Goal: Task Accomplishment & Management: Use online tool/utility

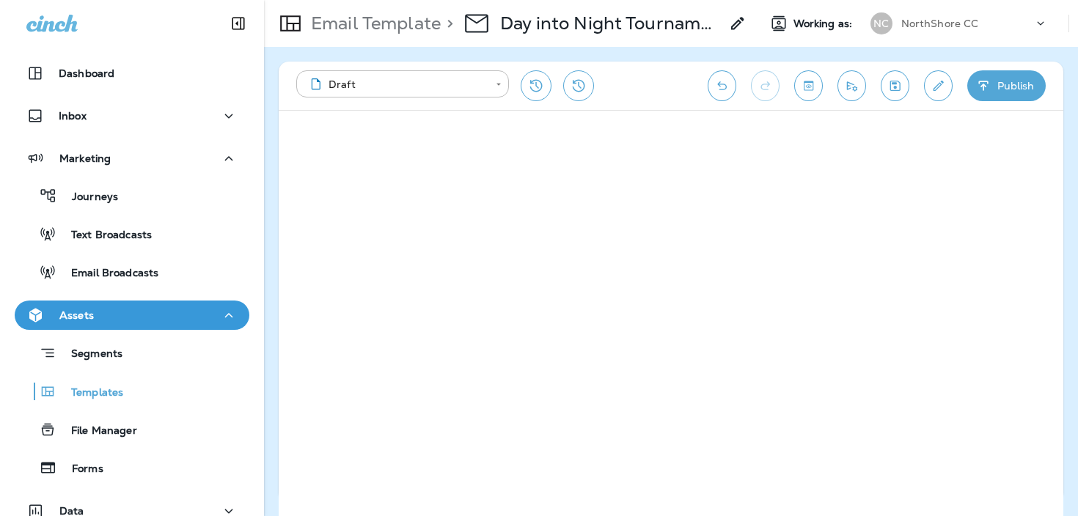
click at [951, 19] on p "NorthShore CC" at bounding box center [940, 24] width 78 height 12
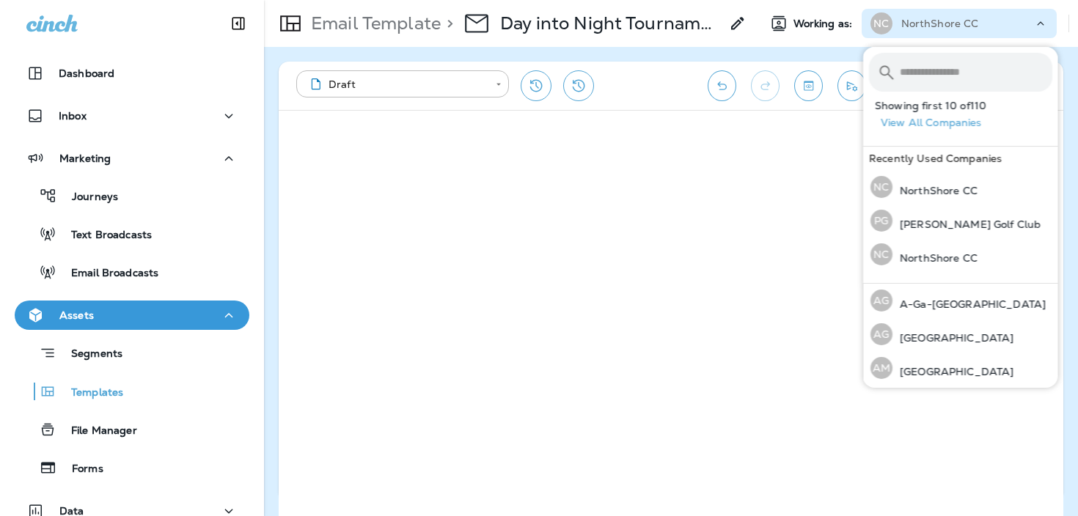
click at [917, 70] on input "text" at bounding box center [976, 72] width 152 height 39
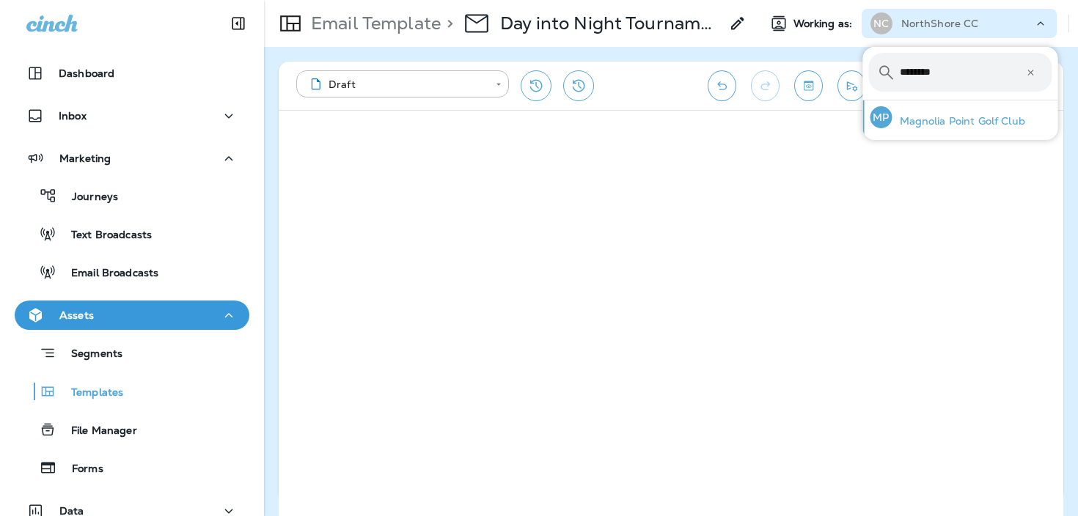
type input "********"
click at [924, 115] on p "Magnolia Point Golf Club" at bounding box center [958, 121] width 133 height 12
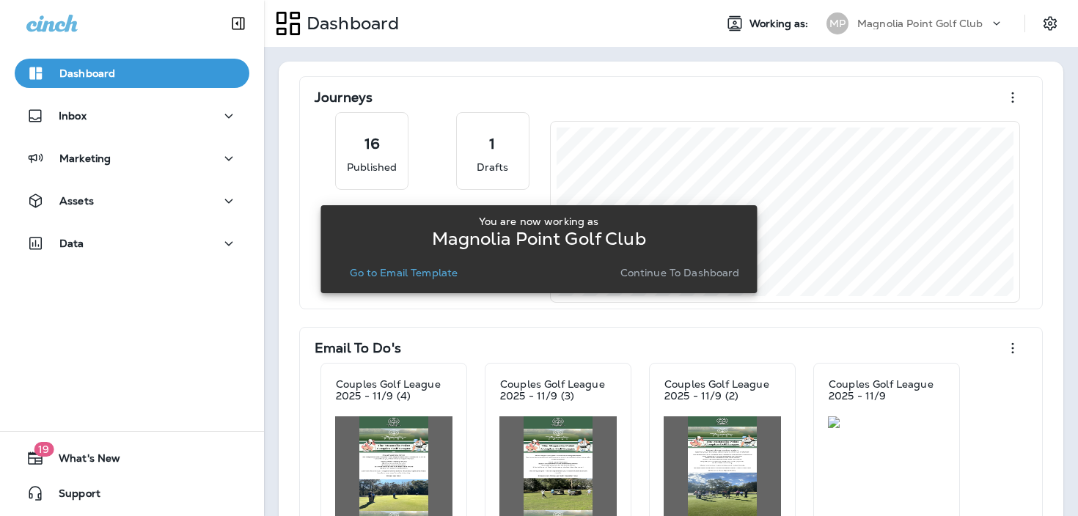
click at [657, 275] on p "Continue to Dashboard" at bounding box center [679, 273] width 119 height 12
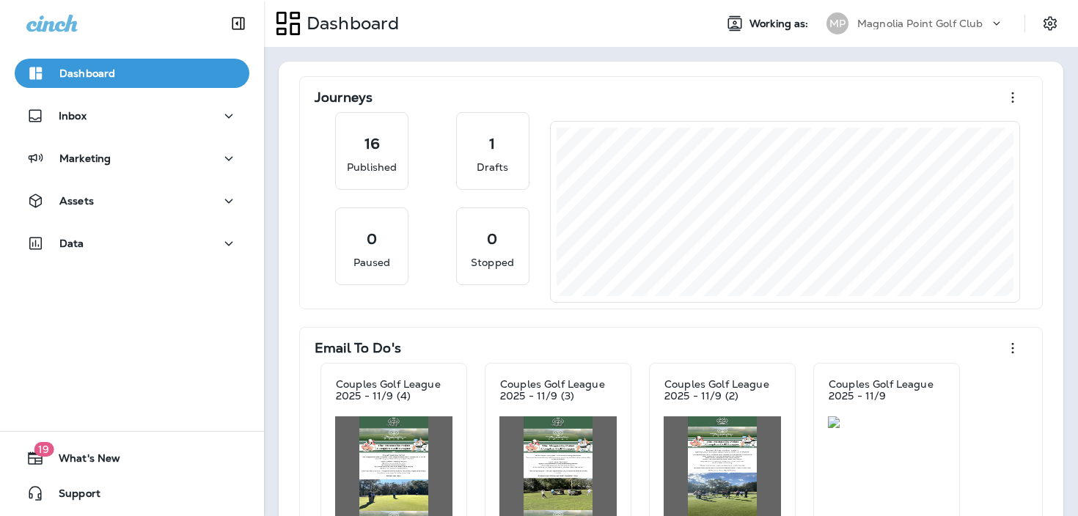
click at [157, 141] on div "Dashboard Inbox Marketing Assets Data" at bounding box center [132, 161] width 264 height 235
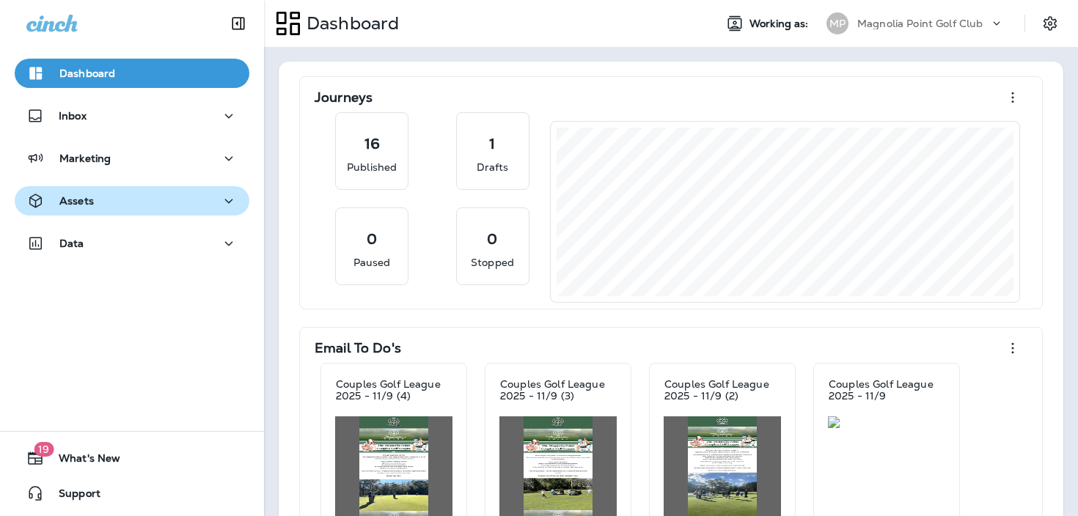
click at [136, 203] on div "Assets" at bounding box center [131, 201] width 211 height 18
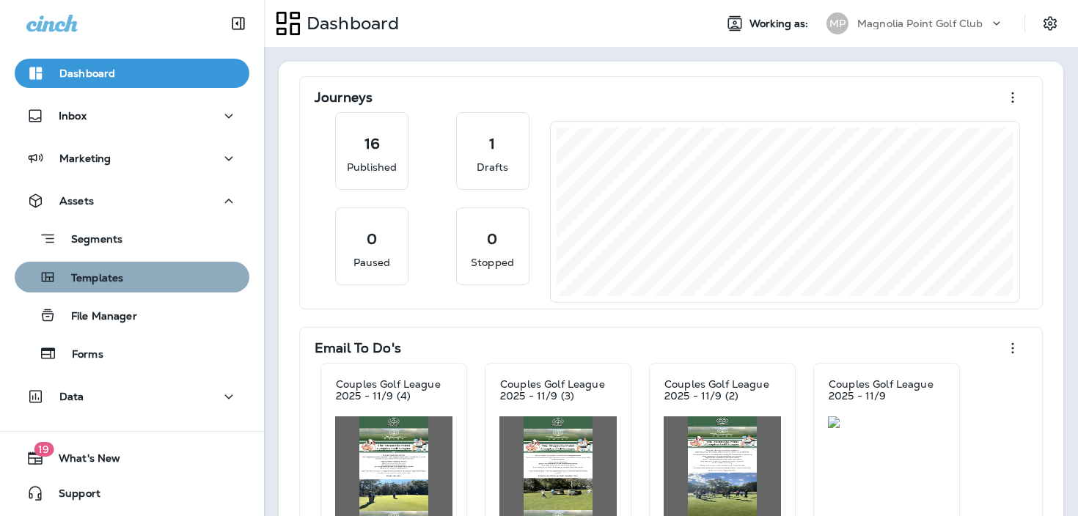
click at [131, 287] on div "Templates" at bounding box center [132, 277] width 223 height 22
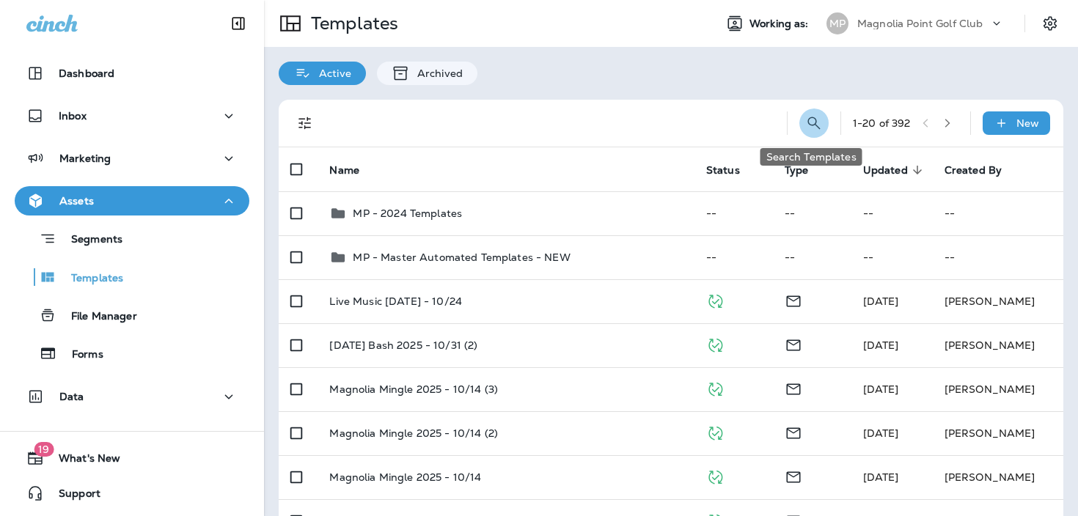
click at [816, 125] on icon "Search Templates" at bounding box center [814, 123] width 18 height 18
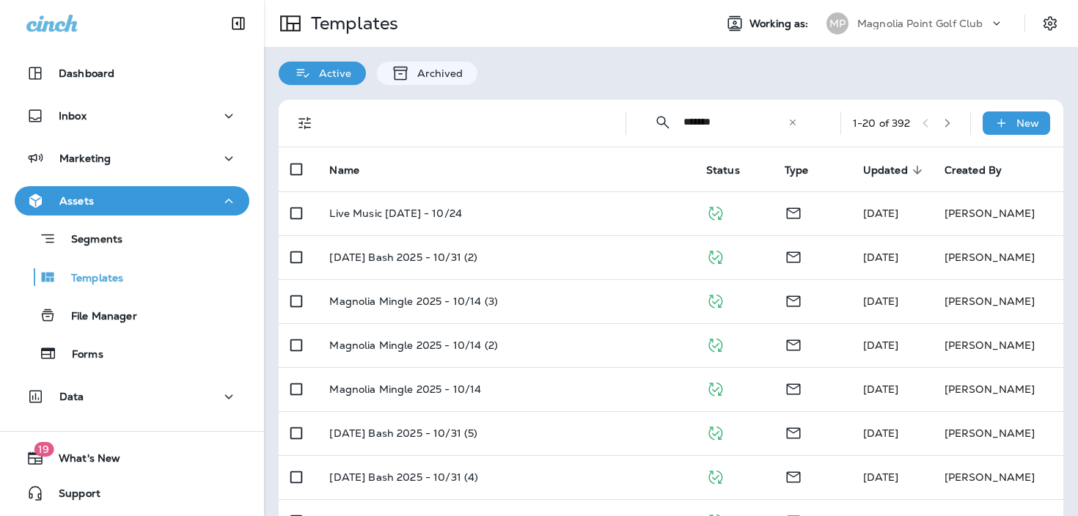
type input "*******"
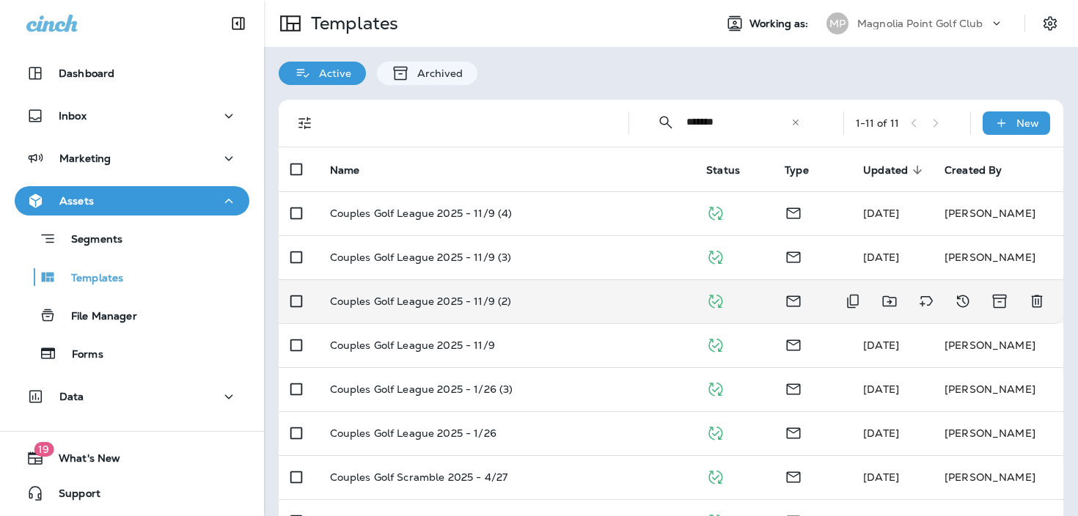
click at [540, 297] on div "Couples Golf League 2025 - 11/9 (2)" at bounding box center [506, 301] width 353 height 12
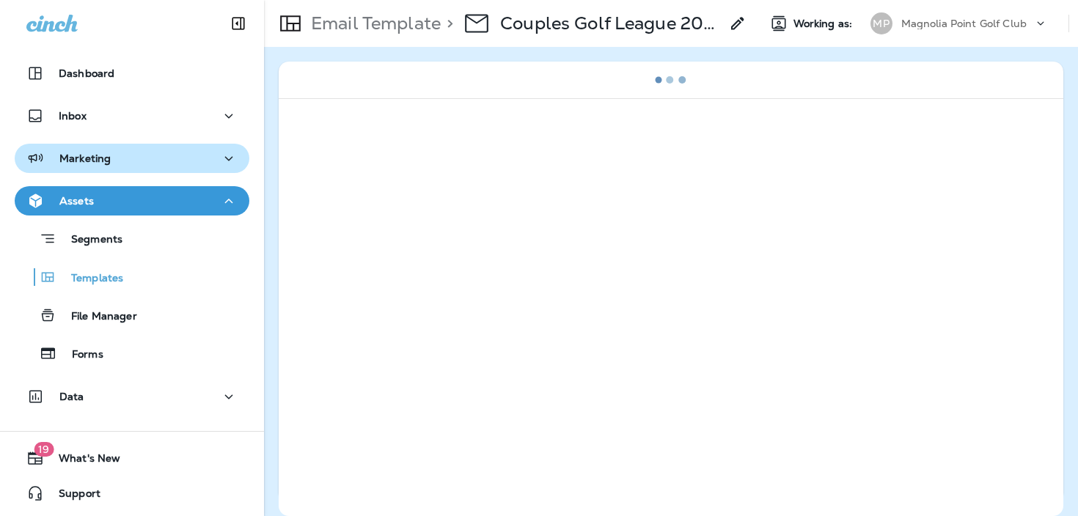
click at [161, 172] on button "Marketing" at bounding box center [132, 158] width 235 height 29
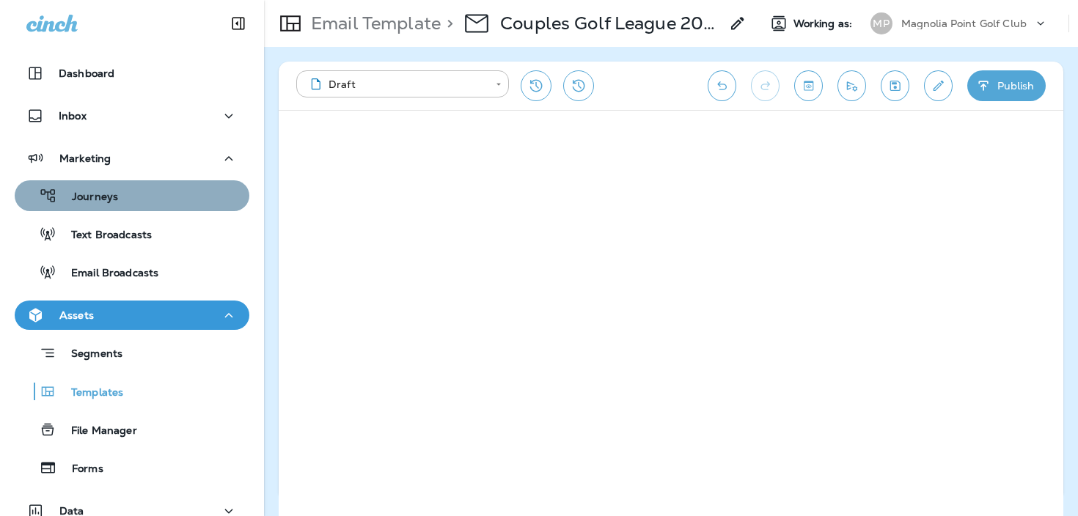
click at [161, 183] on button "Journeys" at bounding box center [132, 195] width 235 height 31
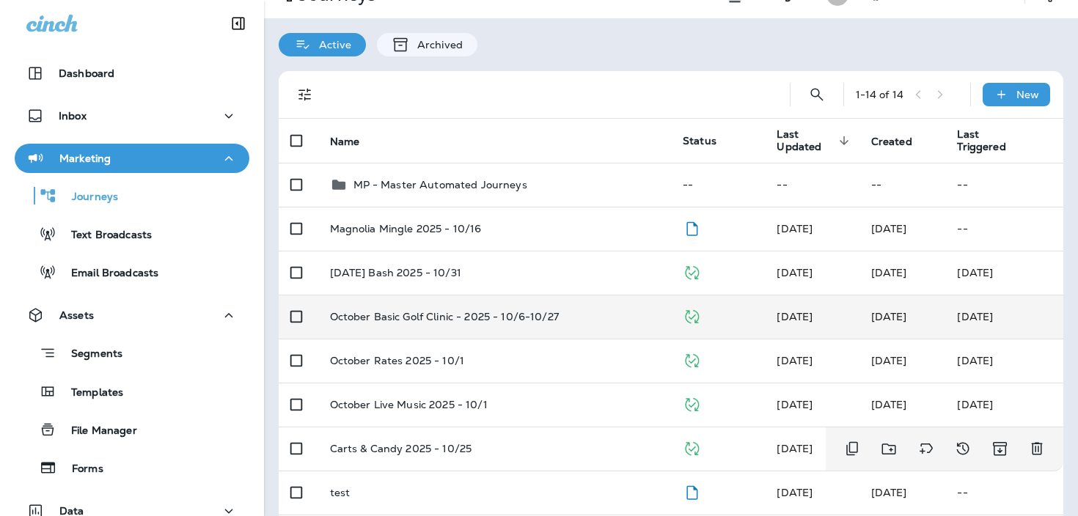
scroll to position [26, 0]
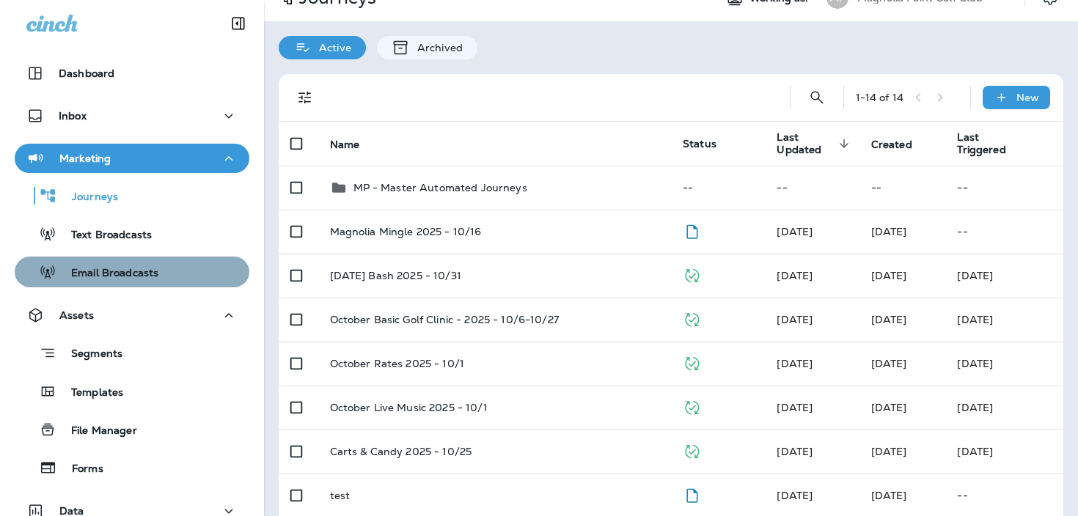
click at [130, 275] on p "Email Broadcasts" at bounding box center [107, 274] width 102 height 14
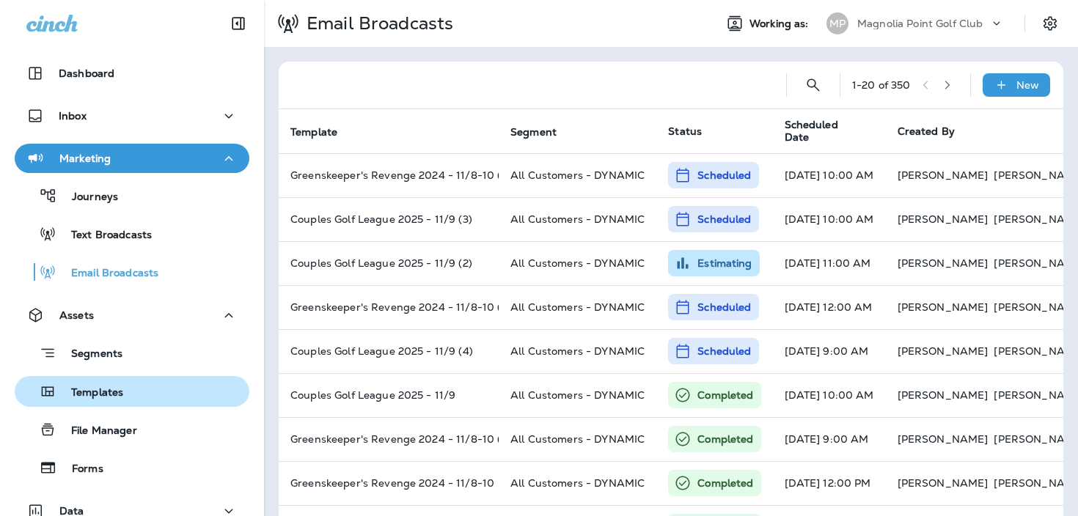
click at [152, 400] on div "Templates" at bounding box center [132, 391] width 223 height 22
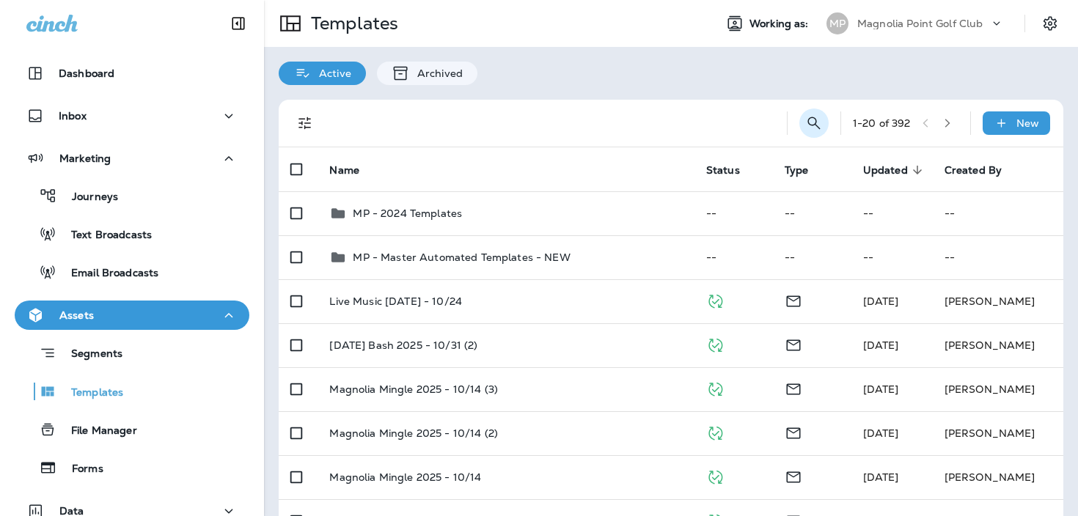
click at [805, 120] on icon "Search Templates" at bounding box center [814, 123] width 18 height 18
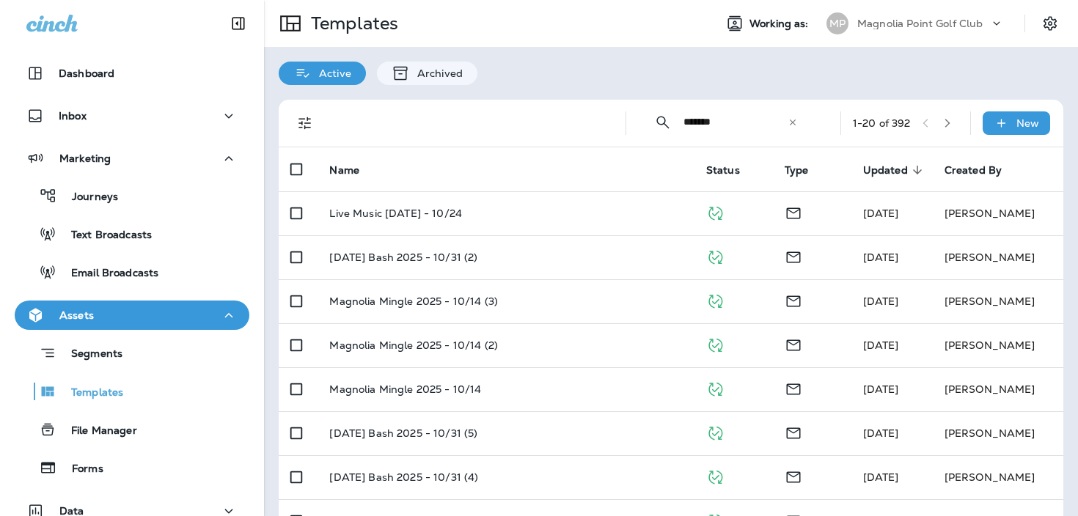
type input "*******"
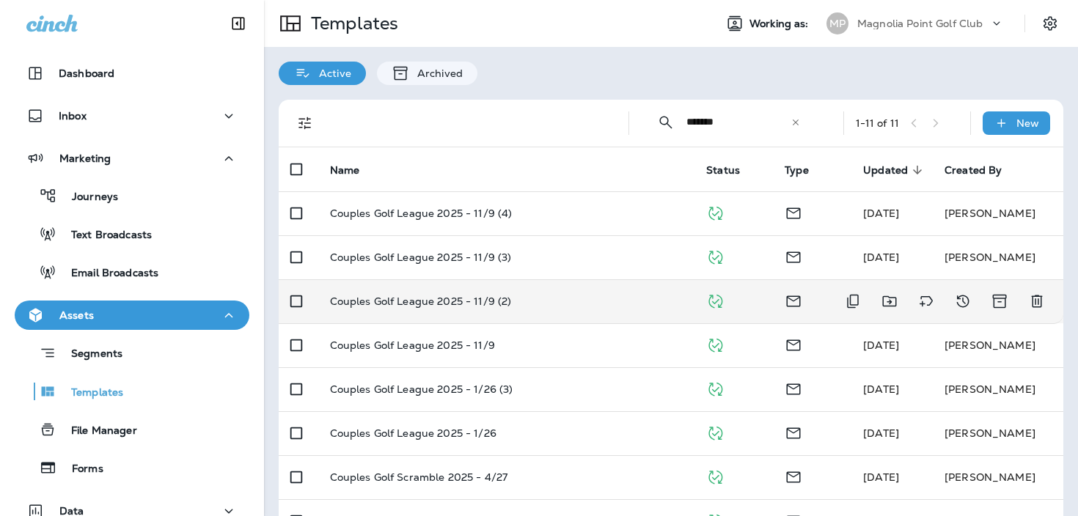
click at [518, 303] on div "Couples Golf League 2025 - 11/9 (2)" at bounding box center [506, 301] width 353 height 12
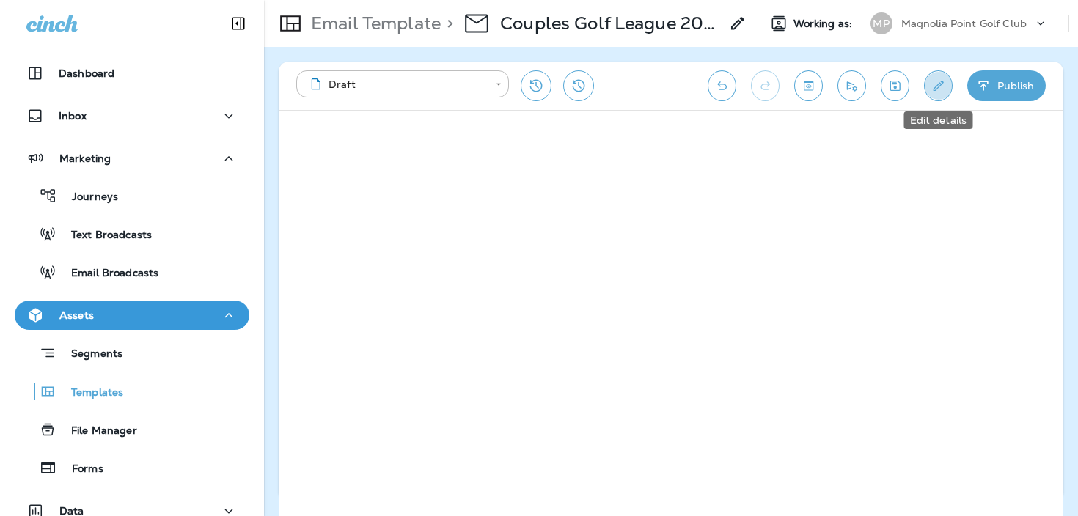
click at [935, 92] on icon "Edit details" at bounding box center [937, 85] width 15 height 15
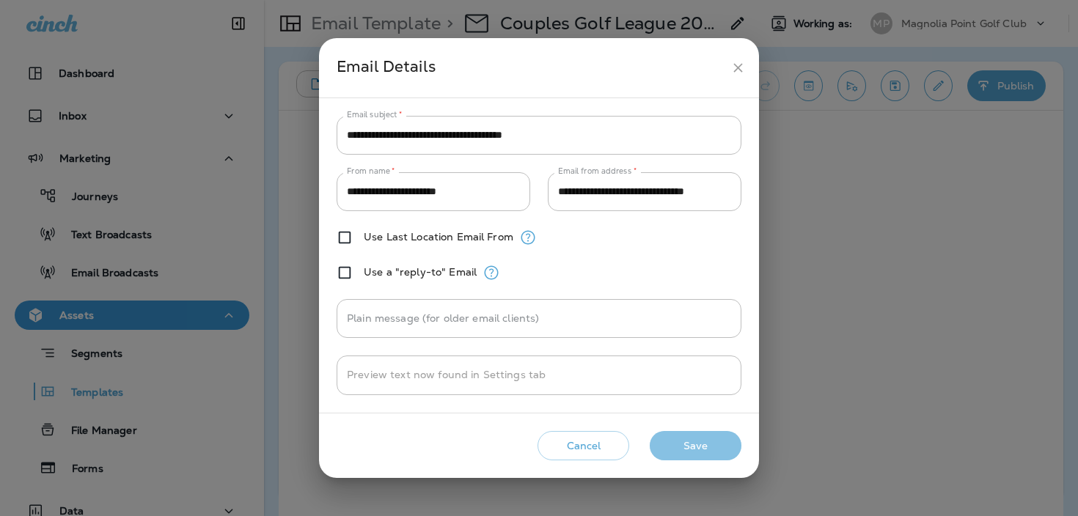
click at [671, 442] on button "Save" at bounding box center [696, 446] width 92 height 30
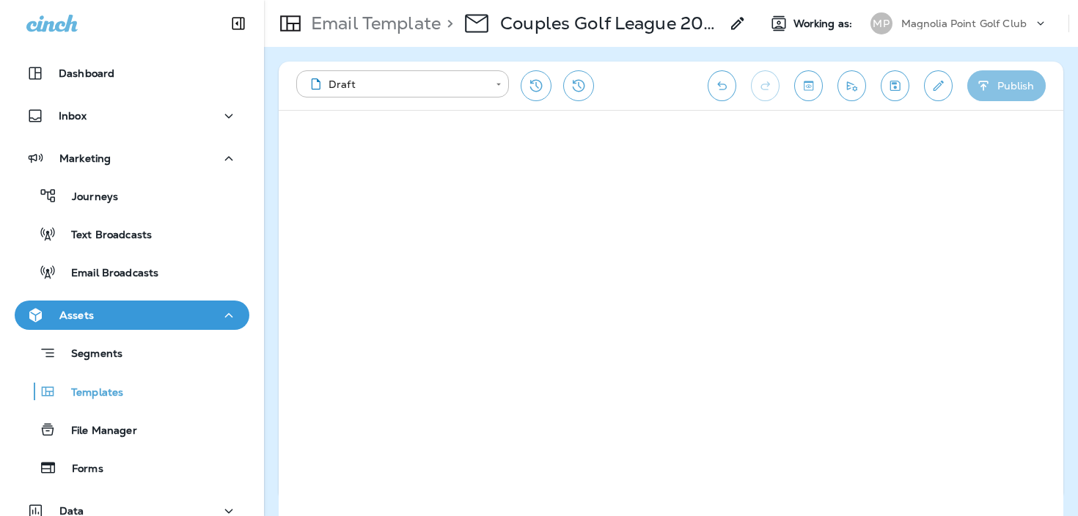
click at [1018, 78] on button "Publish" at bounding box center [1006, 85] width 78 height 31
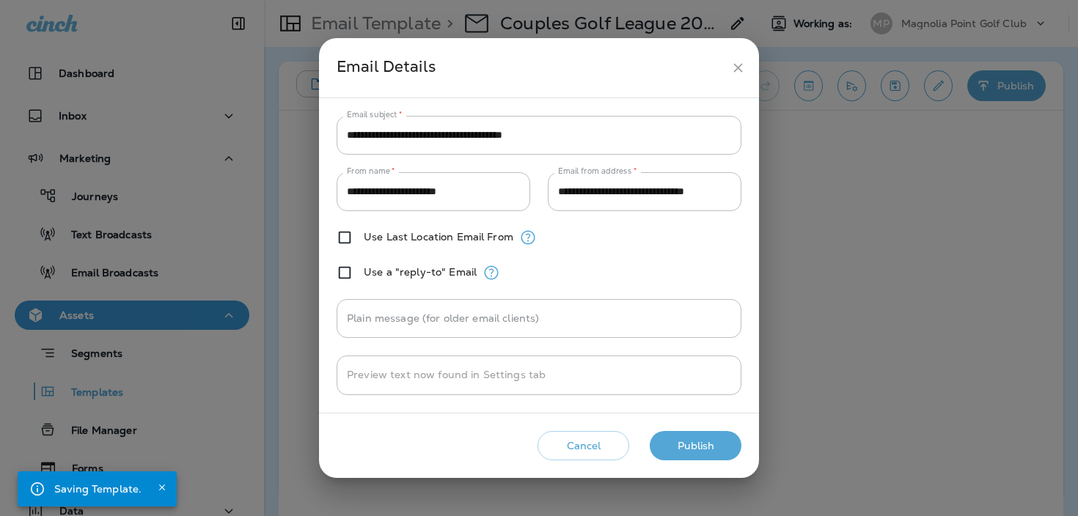
click at [666, 445] on button "Publish" at bounding box center [696, 446] width 92 height 30
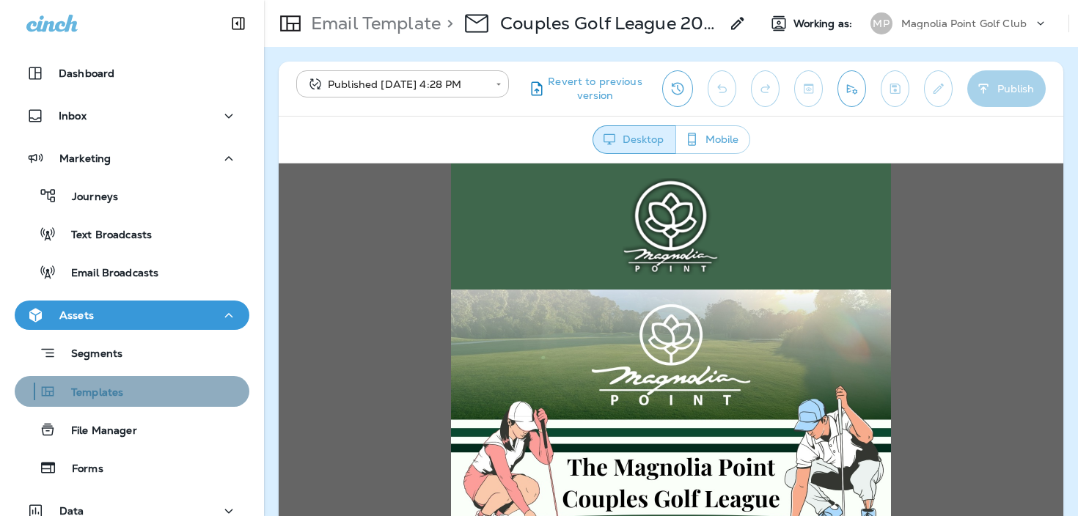
click at [113, 386] on p "Templates" at bounding box center [89, 393] width 67 height 14
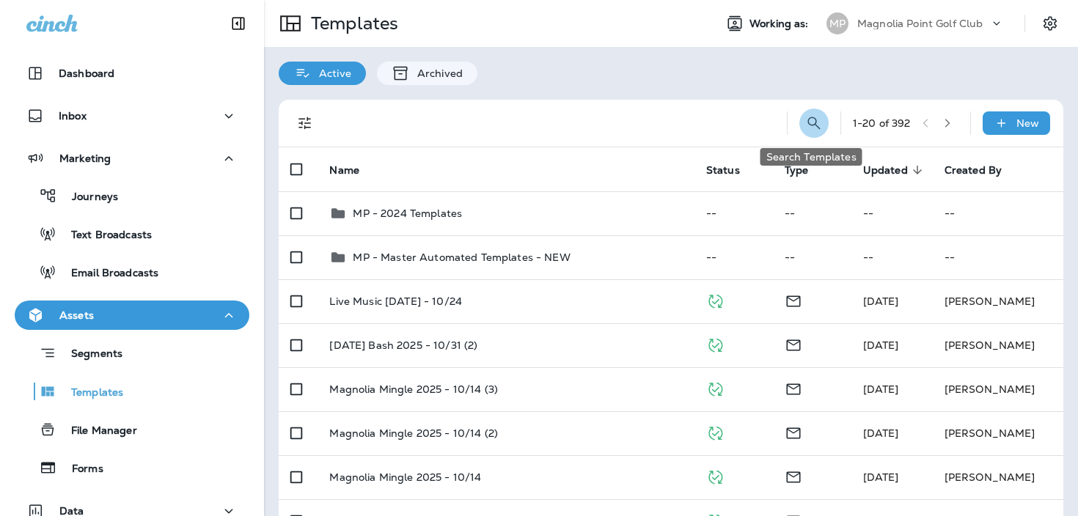
click at [805, 115] on icon "Search Templates" at bounding box center [814, 123] width 18 height 18
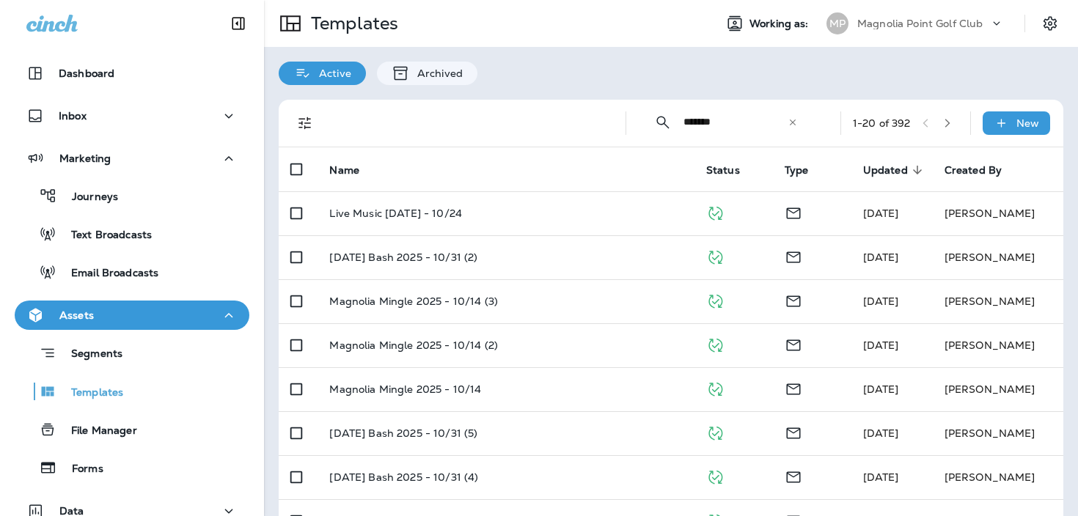
type input "*******"
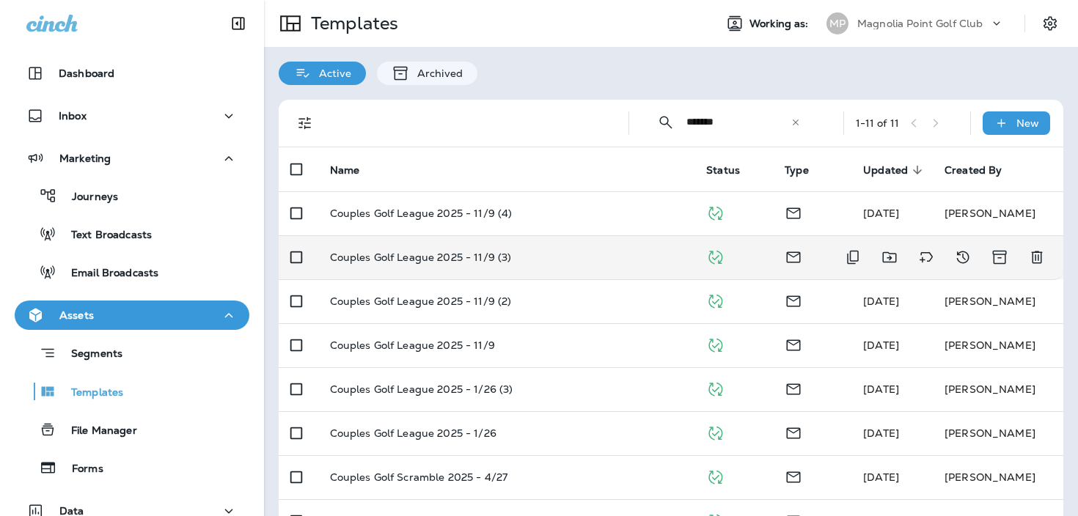
click at [551, 264] on td "Couples Golf League 2025 - 11/9 (3)" at bounding box center [506, 257] width 377 height 44
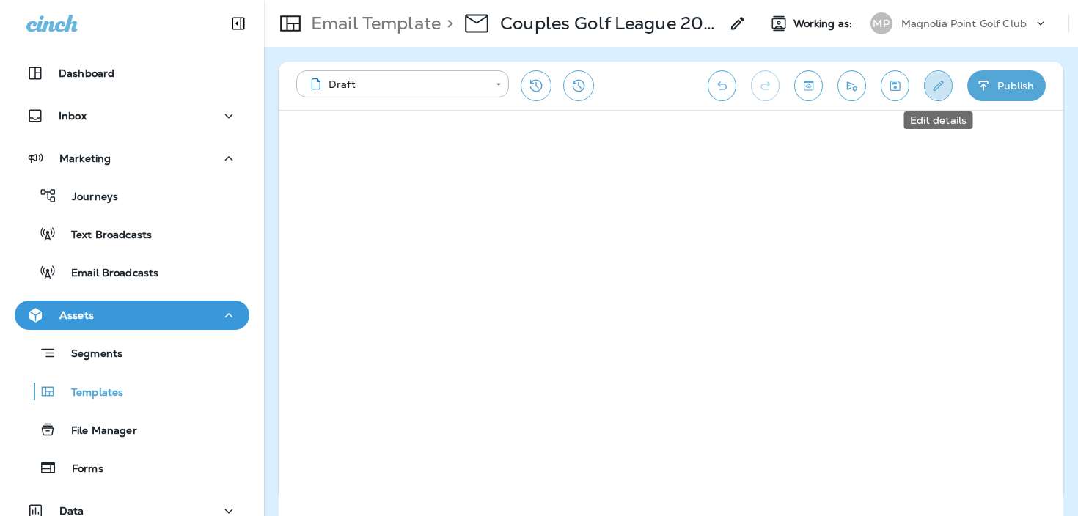
click at [941, 88] on icon "Edit details" at bounding box center [937, 85] width 15 height 15
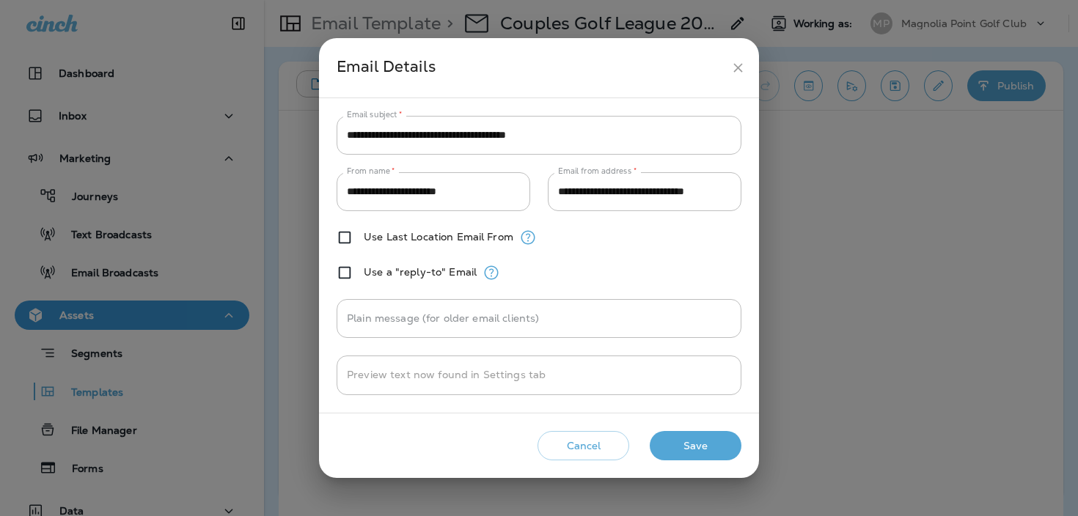
click at [740, 65] on icon "close" at bounding box center [737, 67] width 15 height 15
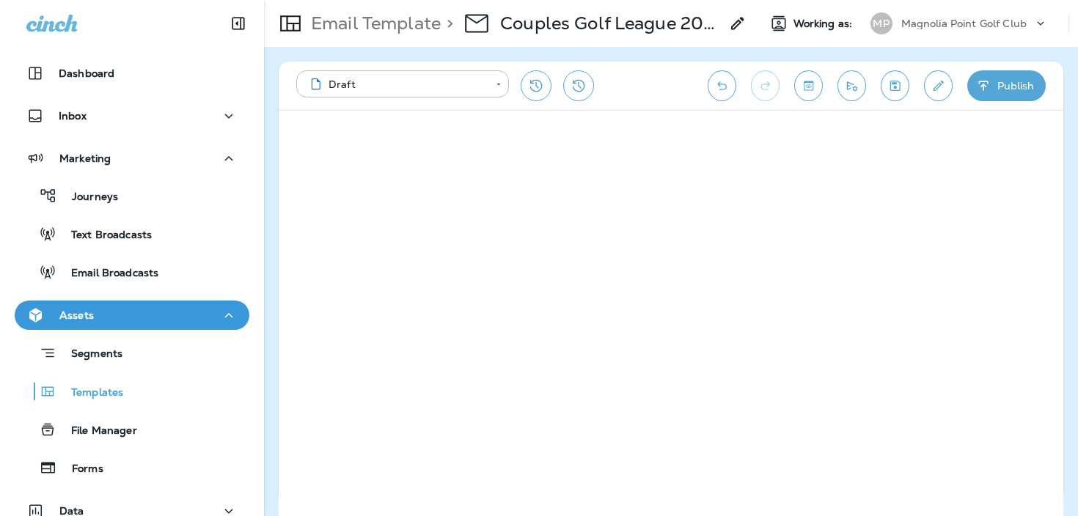
click at [994, 97] on button "Publish" at bounding box center [1006, 85] width 78 height 31
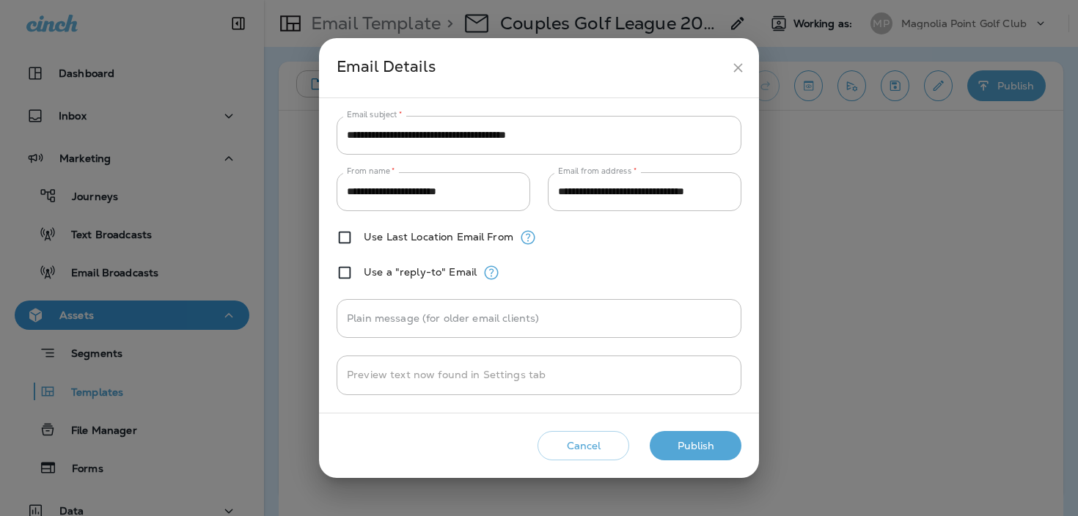
click at [699, 441] on button "Publish" at bounding box center [696, 446] width 92 height 30
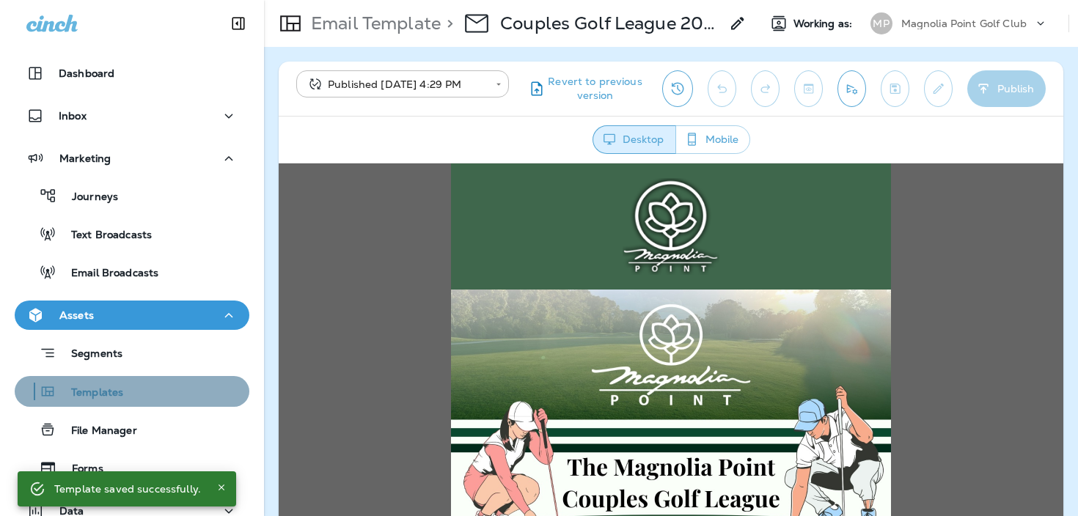
click at [108, 389] on p "Templates" at bounding box center [89, 393] width 67 height 14
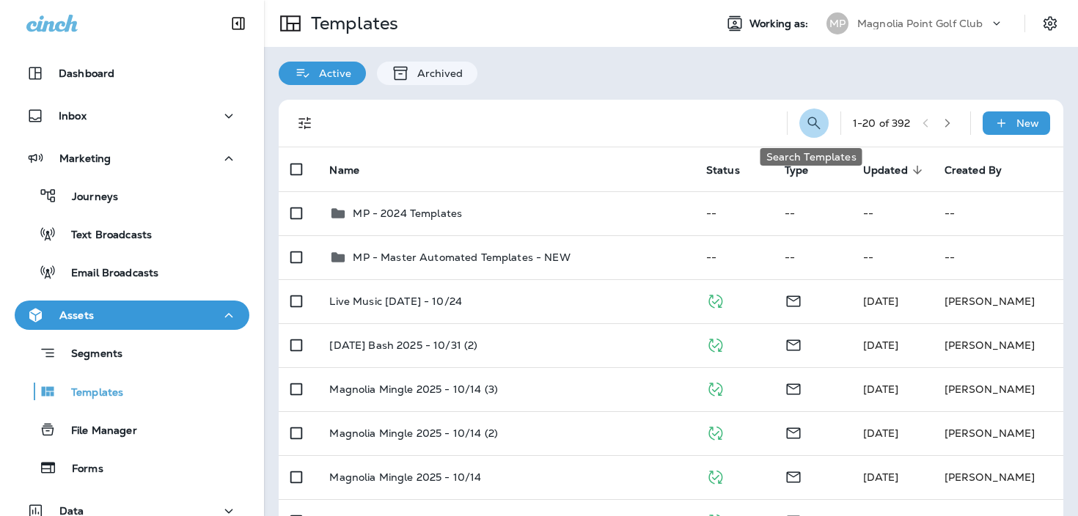
click at [813, 135] on button "Search Templates" at bounding box center [813, 123] width 29 height 29
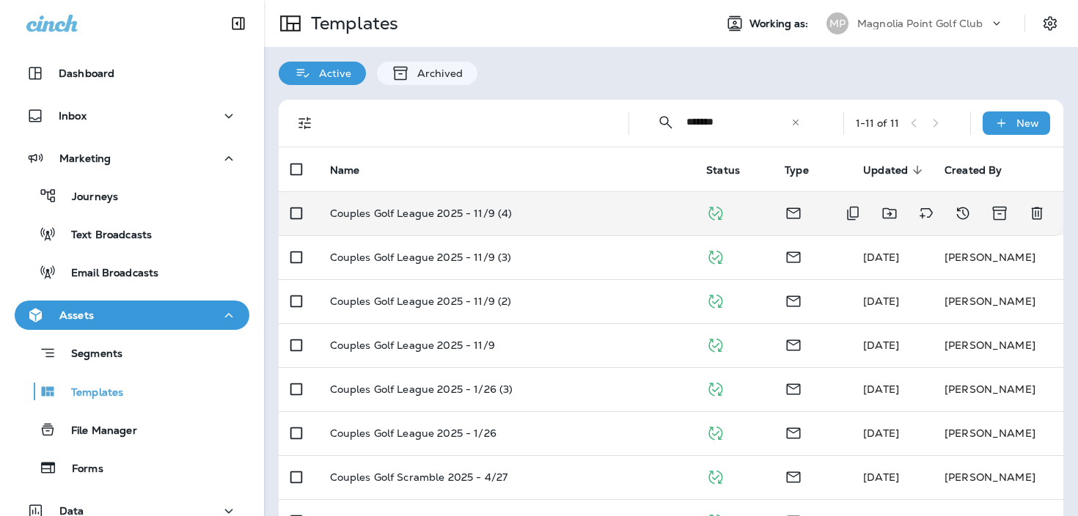
type input "*******"
click at [547, 214] on div "Couples Golf League 2025 - 11/9 (4)" at bounding box center [506, 213] width 353 height 12
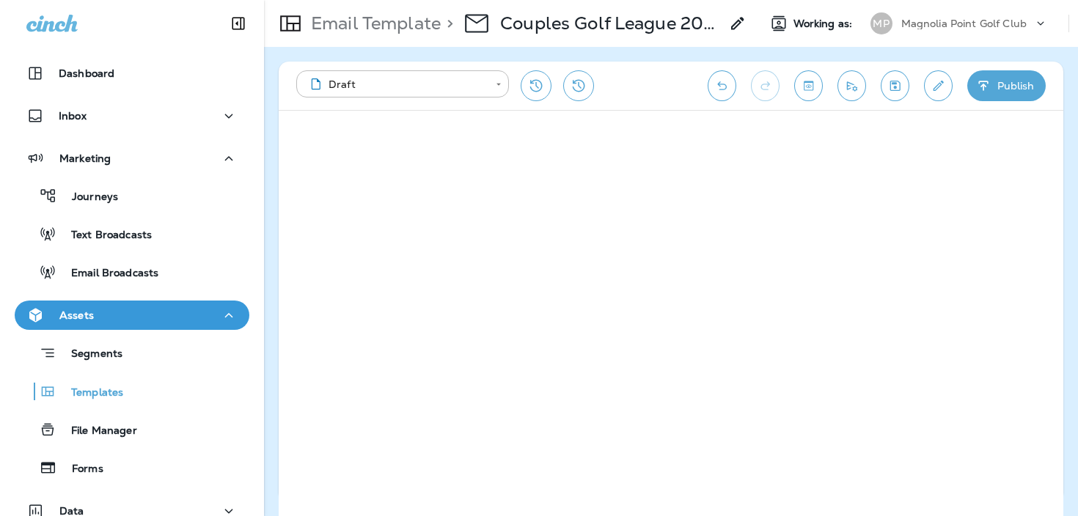
click at [996, 86] on button "Publish" at bounding box center [1006, 85] width 78 height 31
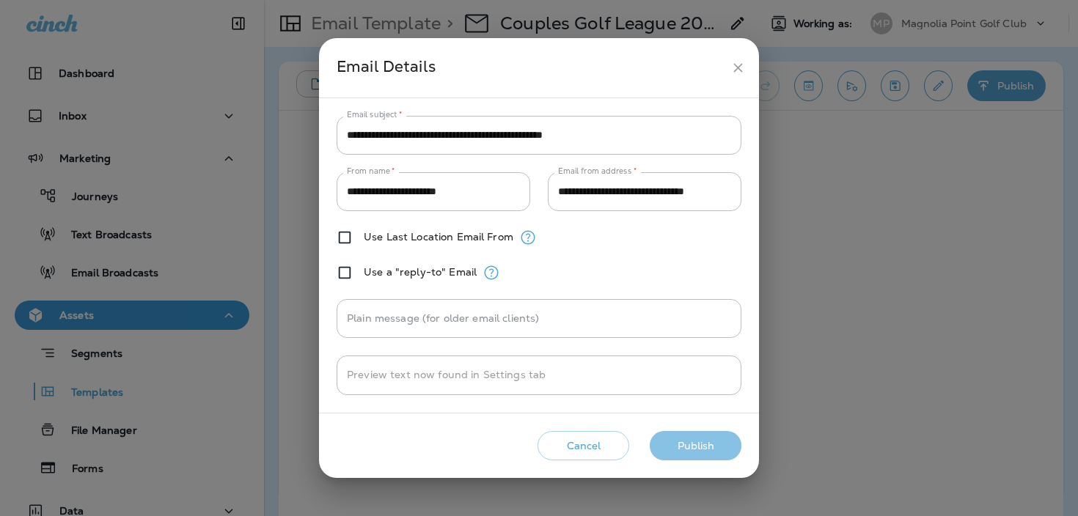
click at [683, 438] on button "Publish" at bounding box center [696, 446] width 92 height 30
